Goal: Navigation & Orientation: Find specific page/section

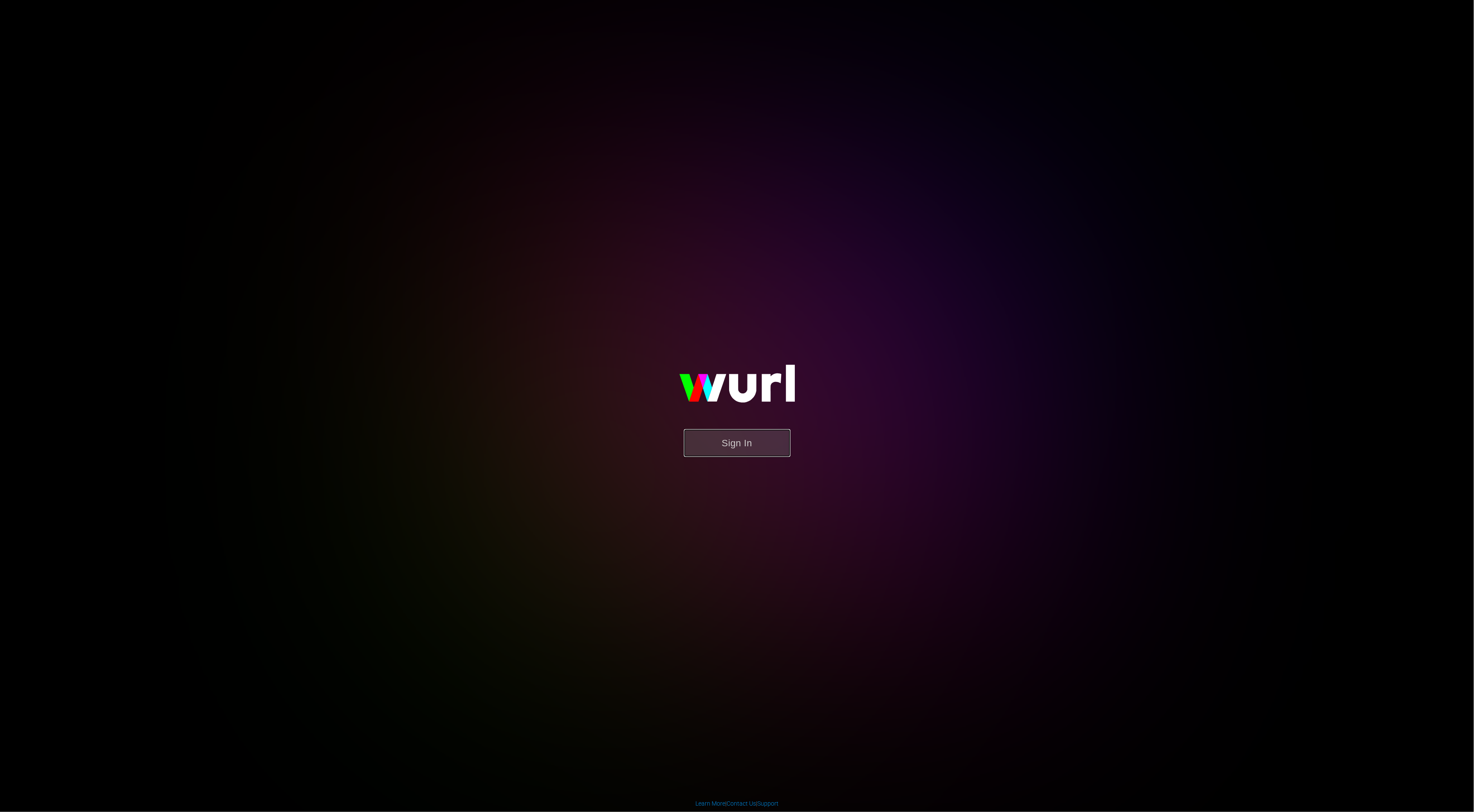
click at [717, 449] on button "Sign In" at bounding box center [737, 443] width 106 height 27
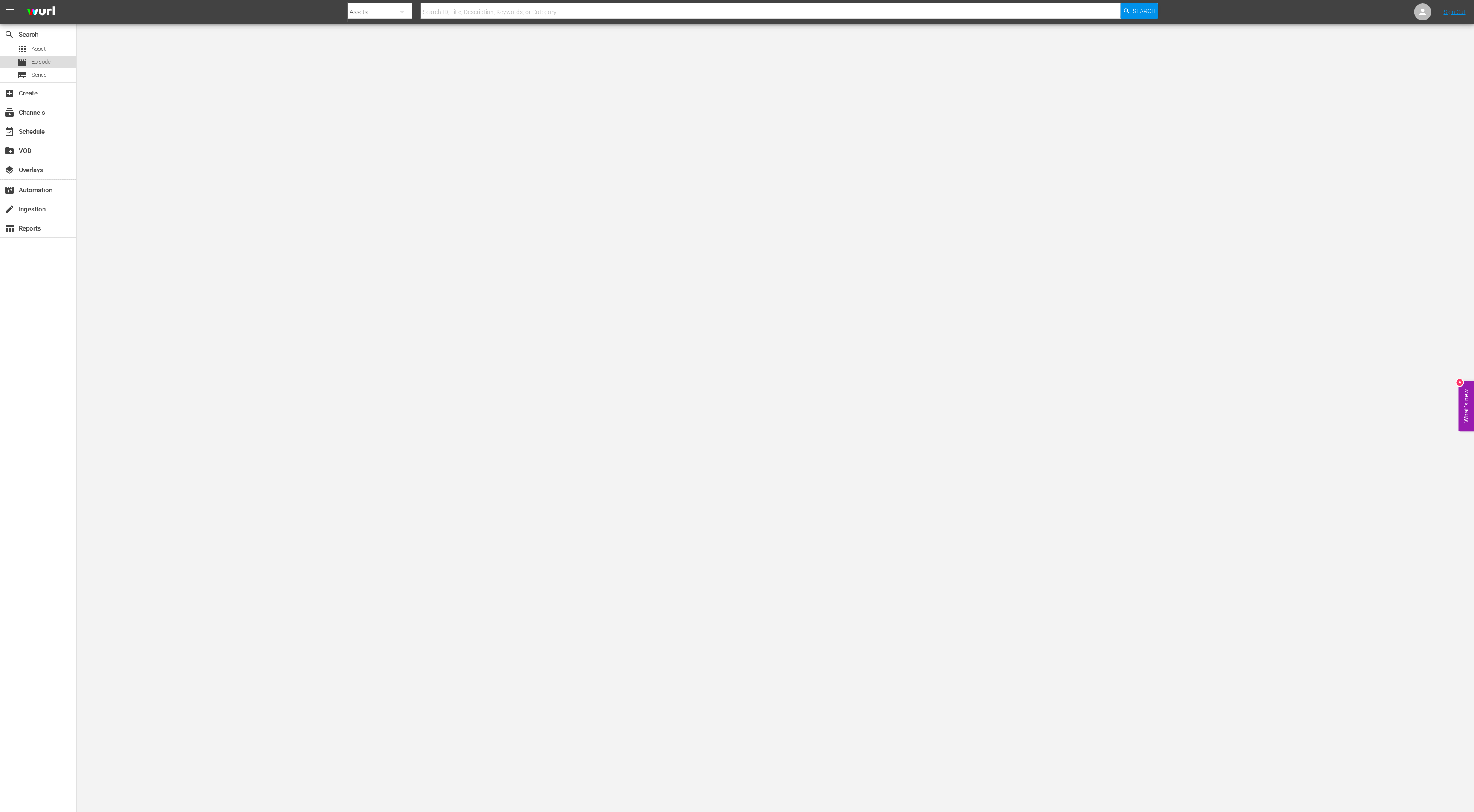
click at [36, 59] on span "Episode" at bounding box center [41, 61] width 19 height 8
